Goal: Task Accomplishment & Management: Use online tool/utility

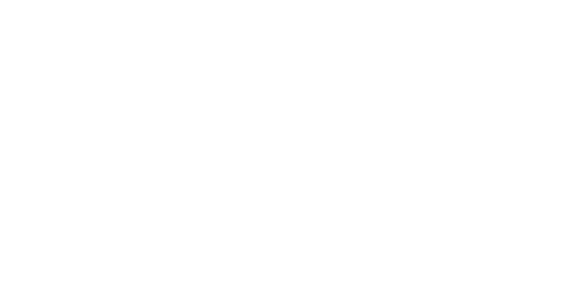
drag, startPoint x: 0, startPoint y: 0, endPoint x: 1, endPoint y: 54, distance: 53.7
click at [1, 0] on html at bounding box center [292, 0] width 584 height 0
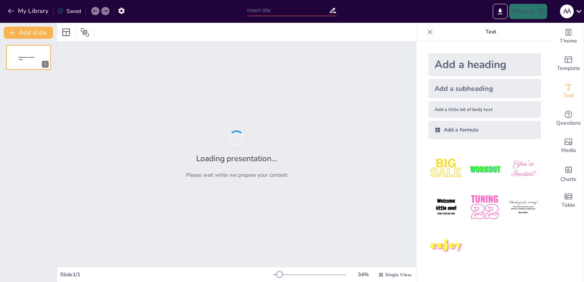
type input "Full-Stack Data Science Workflow: Analyzing Cyclone Machine Sensor Data"
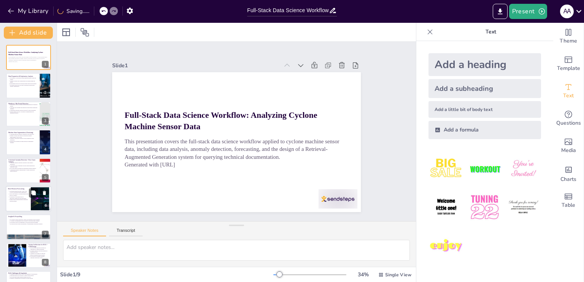
scroll to position [20, 0]
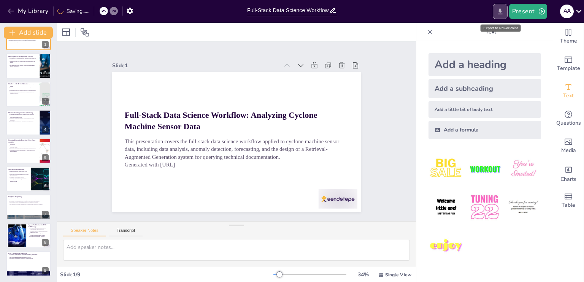
click at [501, 13] on icon "Export to PowerPoint" at bounding box center [501, 12] width 8 height 8
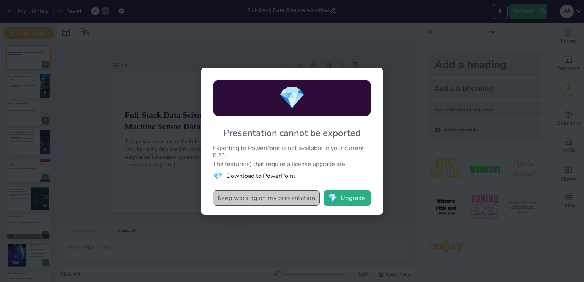
click at [265, 197] on button "Keep working on my presentation" at bounding box center [266, 198] width 107 height 15
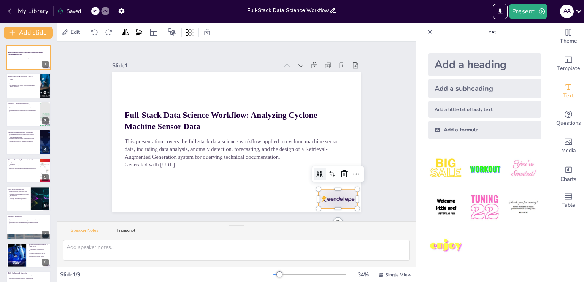
click at [334, 197] on div at bounding box center [330, 209] width 41 height 24
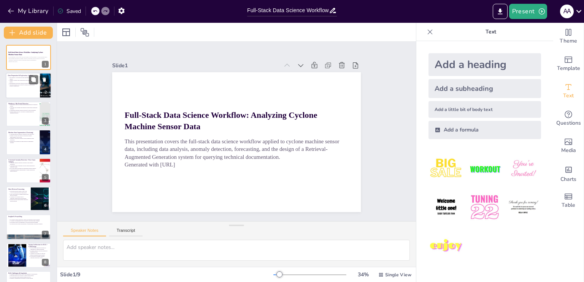
click at [18, 79] on p "Data integrity is prioritized through handling missing values and outliers." at bounding box center [24, 78] width 28 height 3
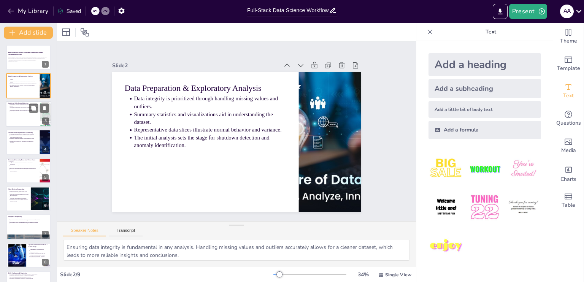
click at [20, 114] on div at bounding box center [29, 114] width 46 height 26
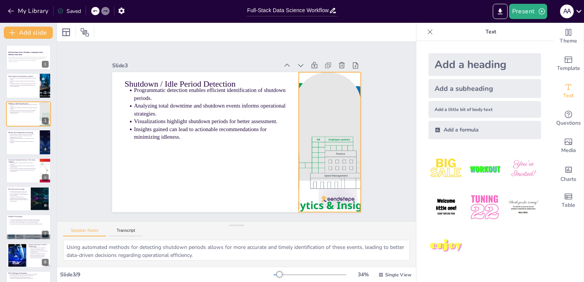
click at [320, 186] on div at bounding box center [328, 152] width 425 height 182
click at [11, 144] on div at bounding box center [29, 142] width 46 height 26
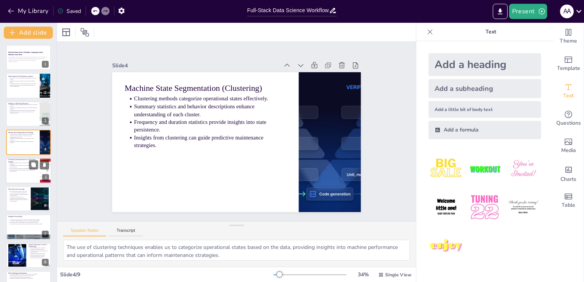
click at [27, 179] on div at bounding box center [29, 171] width 46 height 26
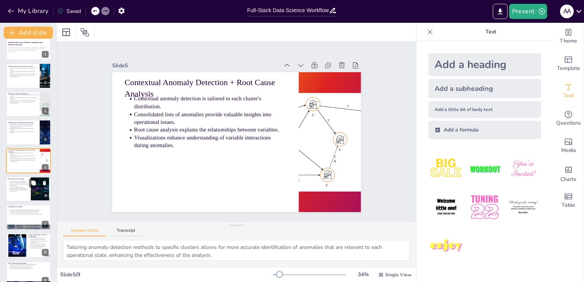
click at [24, 198] on div at bounding box center [29, 189] width 46 height 26
type textarea "Utilizing various forecasting methods, like ARIMA and LSTM, allows for a compre…"
